Goal: Task Accomplishment & Management: Manage account settings

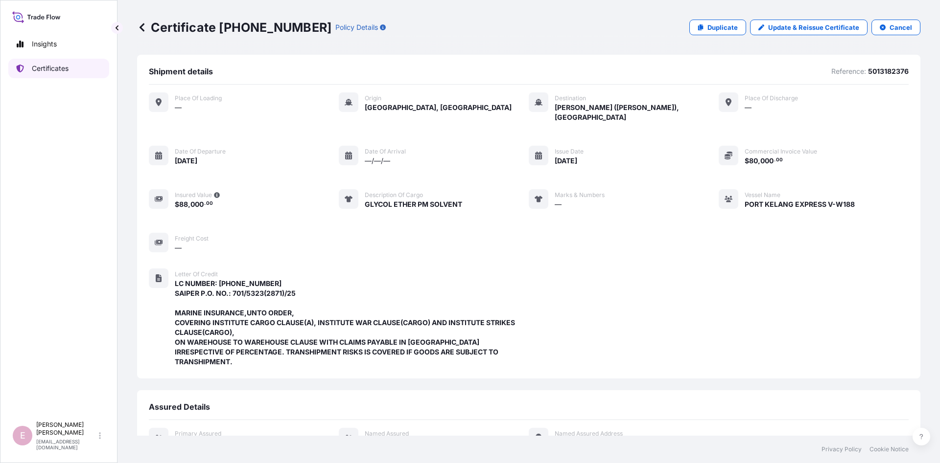
click at [52, 73] on p "Certificates" at bounding box center [50, 69] width 37 height 10
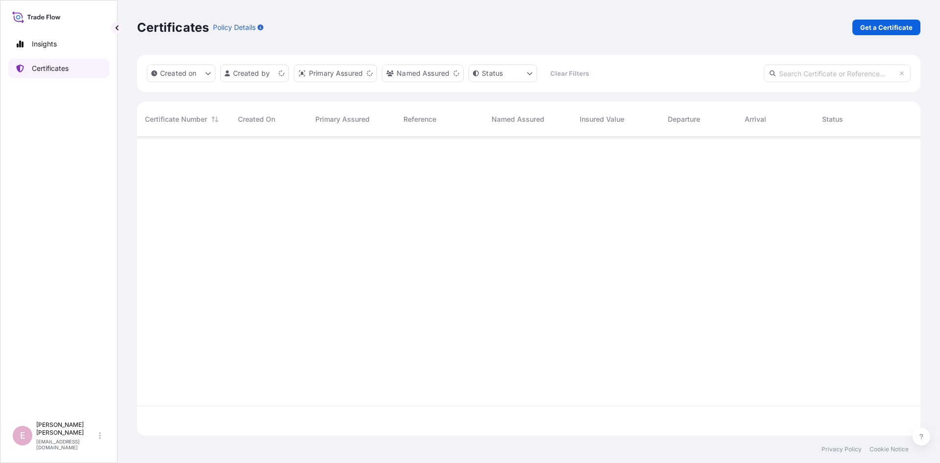
scroll to position [304, 783]
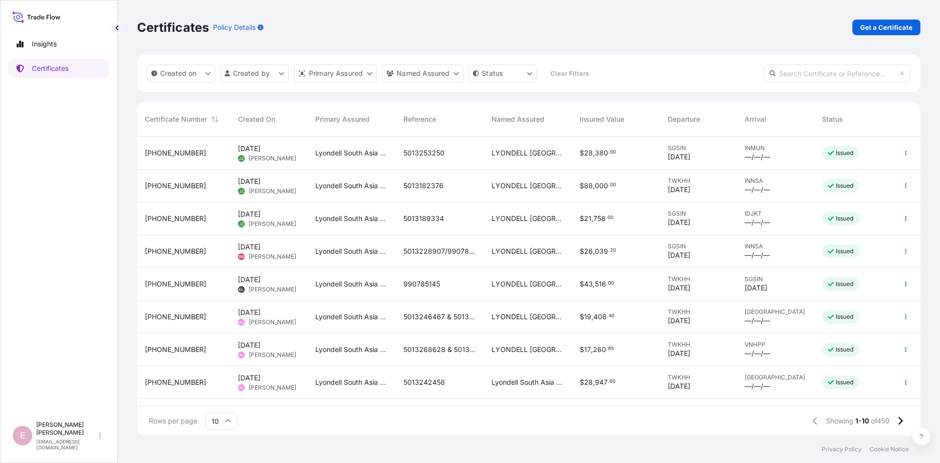
click at [800, 78] on input "text" at bounding box center [836, 74] width 147 height 18
paste input "5013182375"
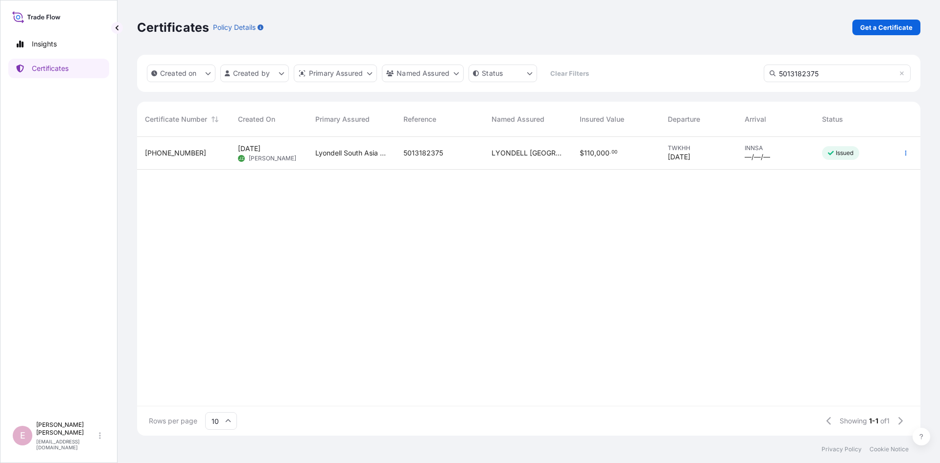
type input "5013182375"
click at [343, 158] on span "Lyondell South Asia Pte Ltd." at bounding box center [351, 153] width 72 height 10
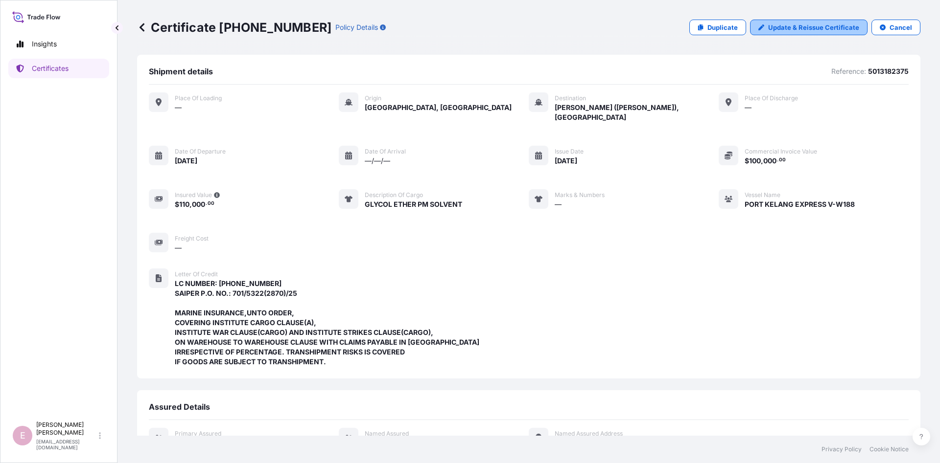
click at [816, 30] on p "Update & Reissue Certificate" at bounding box center [813, 28] width 91 height 10
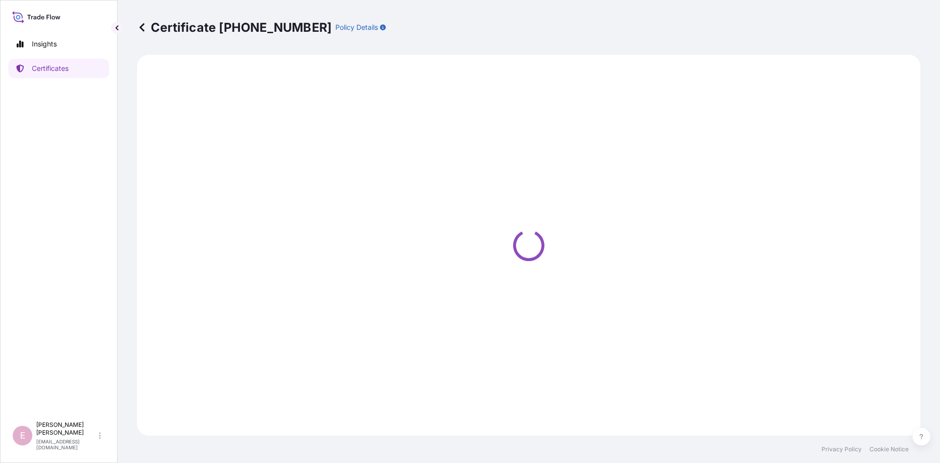
select select "Sea"
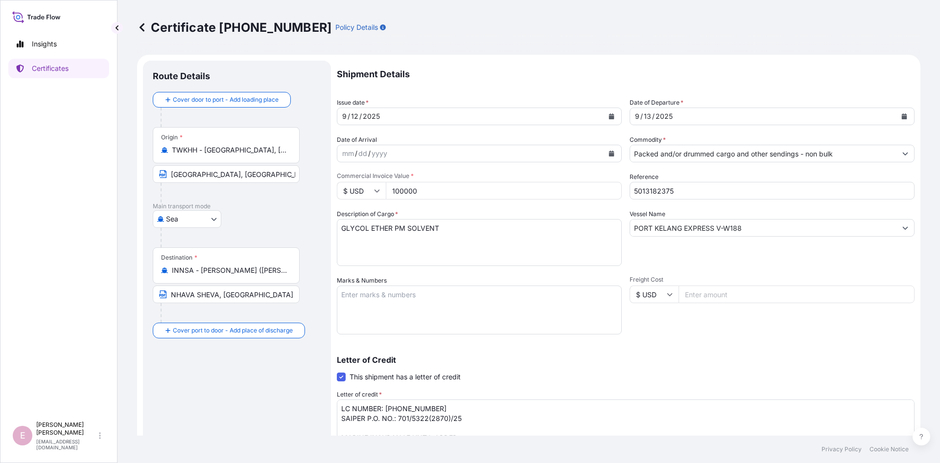
select select "32022"
click at [905, 115] on icon "Calendar" at bounding box center [903, 117] width 5 height 6
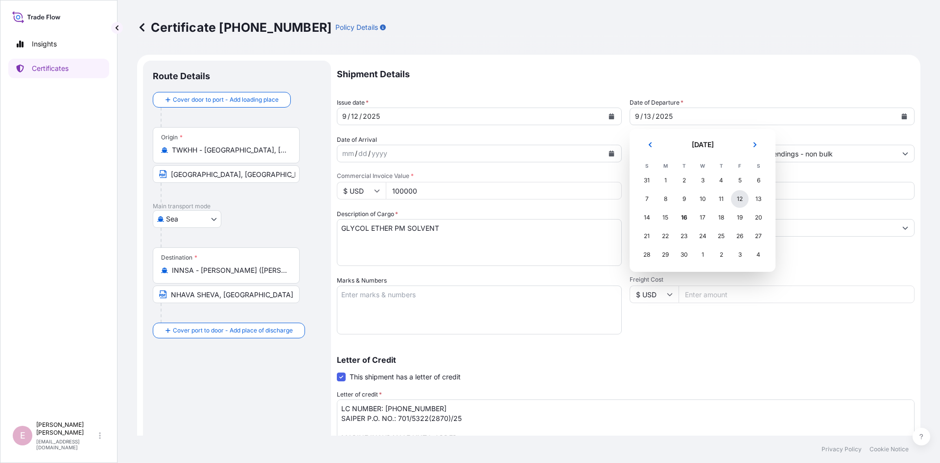
click at [738, 203] on div "12" at bounding box center [740, 199] width 18 height 18
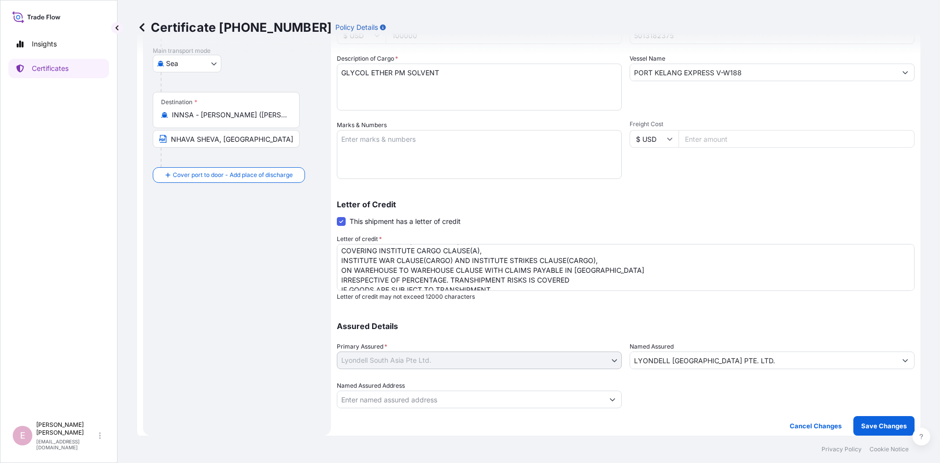
scroll to position [50, 0]
click at [588, 276] on textarea "LC NUMBER: [PHONE_NUMBER] SAIPER P.O. NO.: 701/5322(2870)/25 MARINE INSURANCE,U…" at bounding box center [625, 267] width 577 height 47
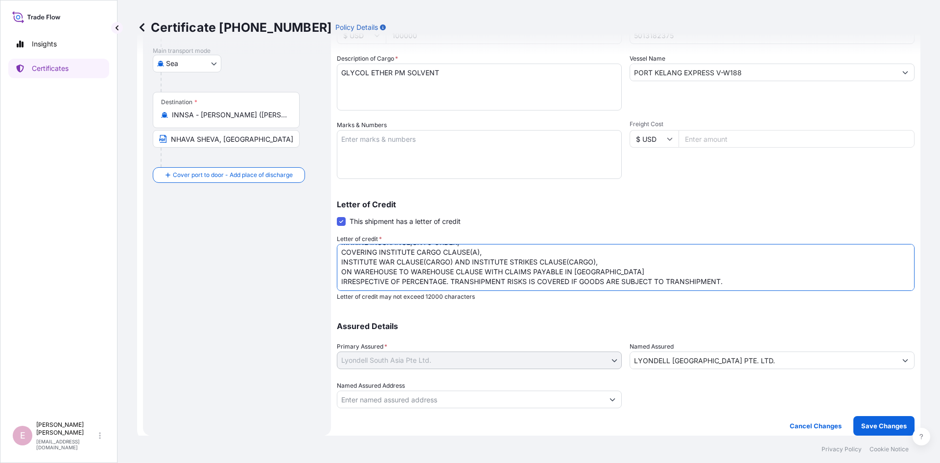
scroll to position [40, 0]
type textarea "LC NUMBER: [PHONE_NUMBER] SAIPER P.O. NO.: 701/5322(2870)/25 MARINE INSURANCE,U…"
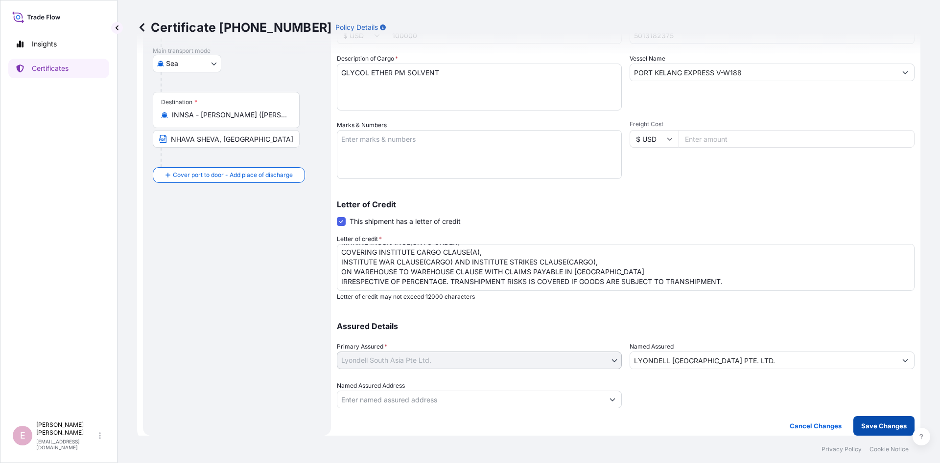
click at [886, 432] on button "Save Changes" at bounding box center [883, 426] width 61 height 20
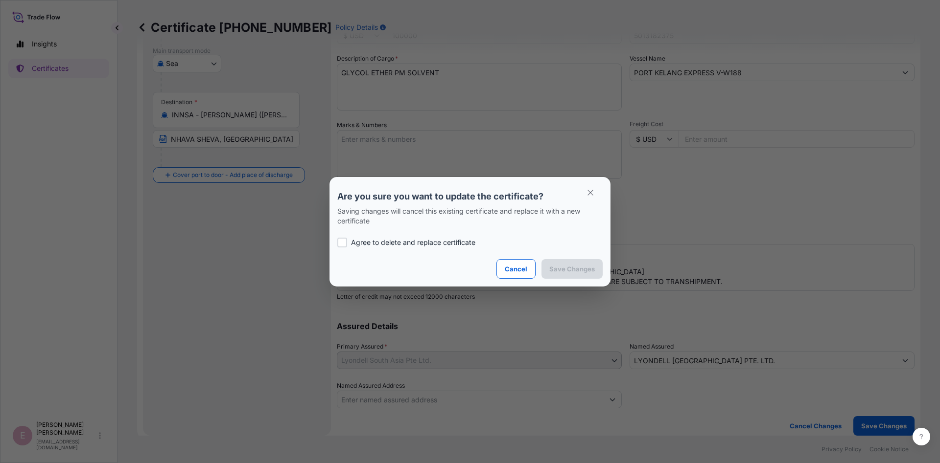
click at [361, 252] on div "Agree to delete and replace certificate" at bounding box center [469, 242] width 265 height 33
click at [359, 241] on p "Agree to delete and replace certificate" at bounding box center [413, 243] width 124 height 10
checkbox input "true"
click at [565, 269] on p "Save Changes" at bounding box center [572, 269] width 46 height 10
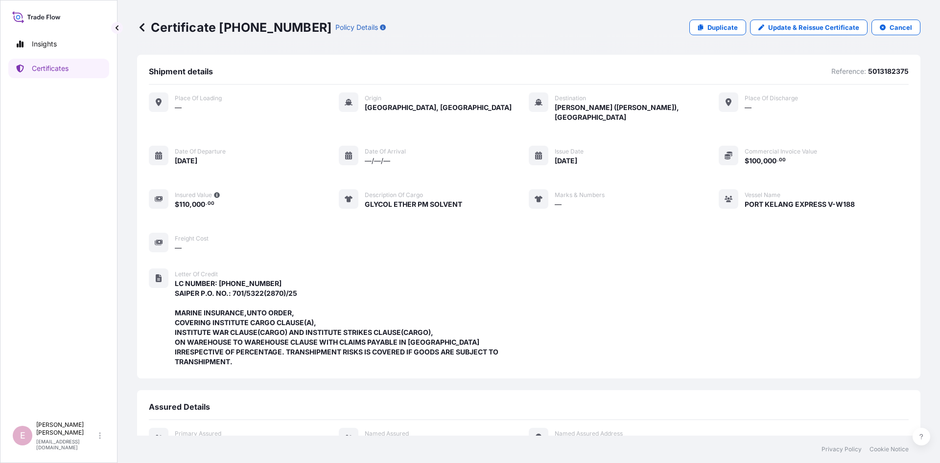
scroll to position [218, 0]
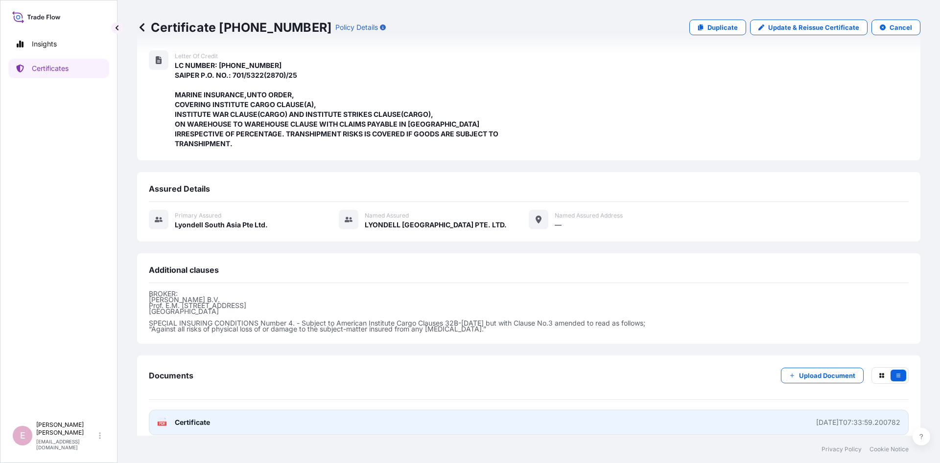
click at [199, 418] on span "Certificate" at bounding box center [192, 423] width 35 height 10
